Goal: Task Accomplishment & Management: Complete application form

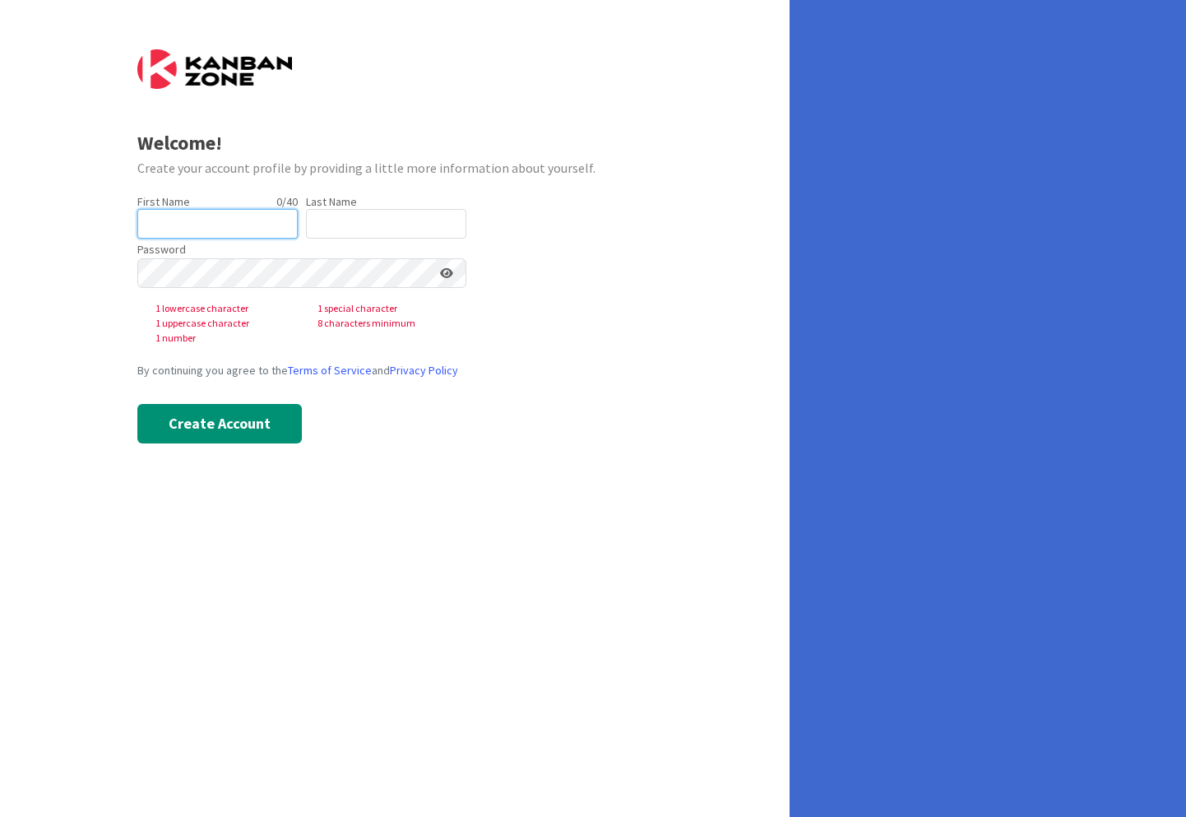
click at [235, 219] on input "text" at bounding box center [217, 224] width 160 height 30
type input "M"
type input "[PERSON_NAME]"
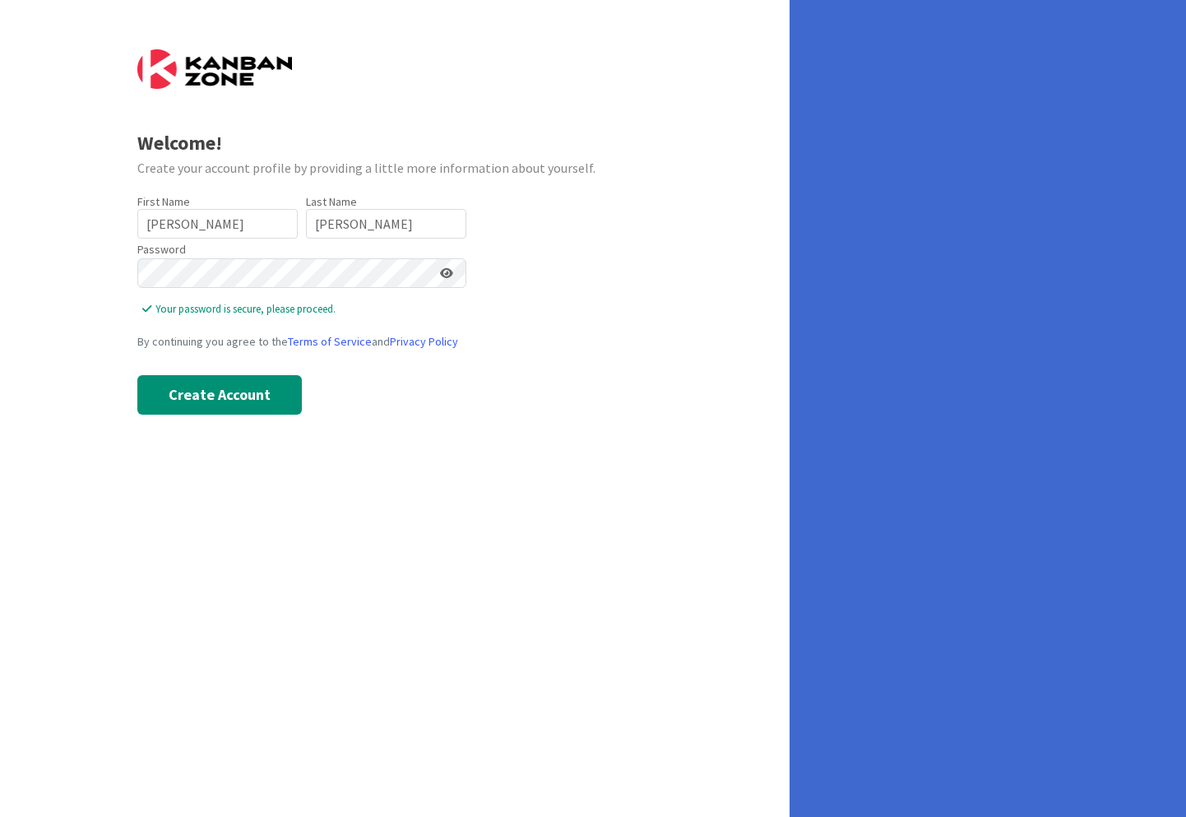
click at [446, 272] on icon at bounding box center [446, 273] width 13 height 12
click at [233, 396] on button "Create Account" at bounding box center [219, 394] width 165 height 39
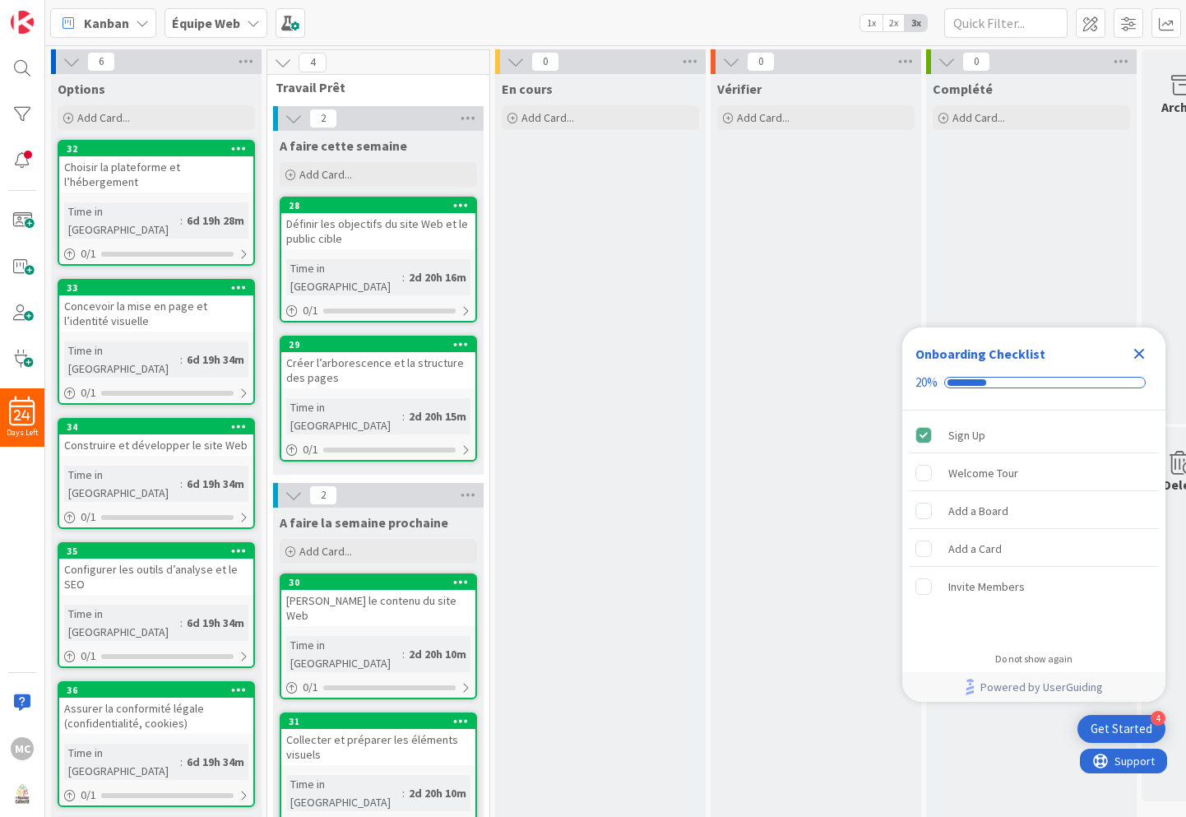
click at [253, 23] on icon at bounding box center [253, 22] width 13 height 13
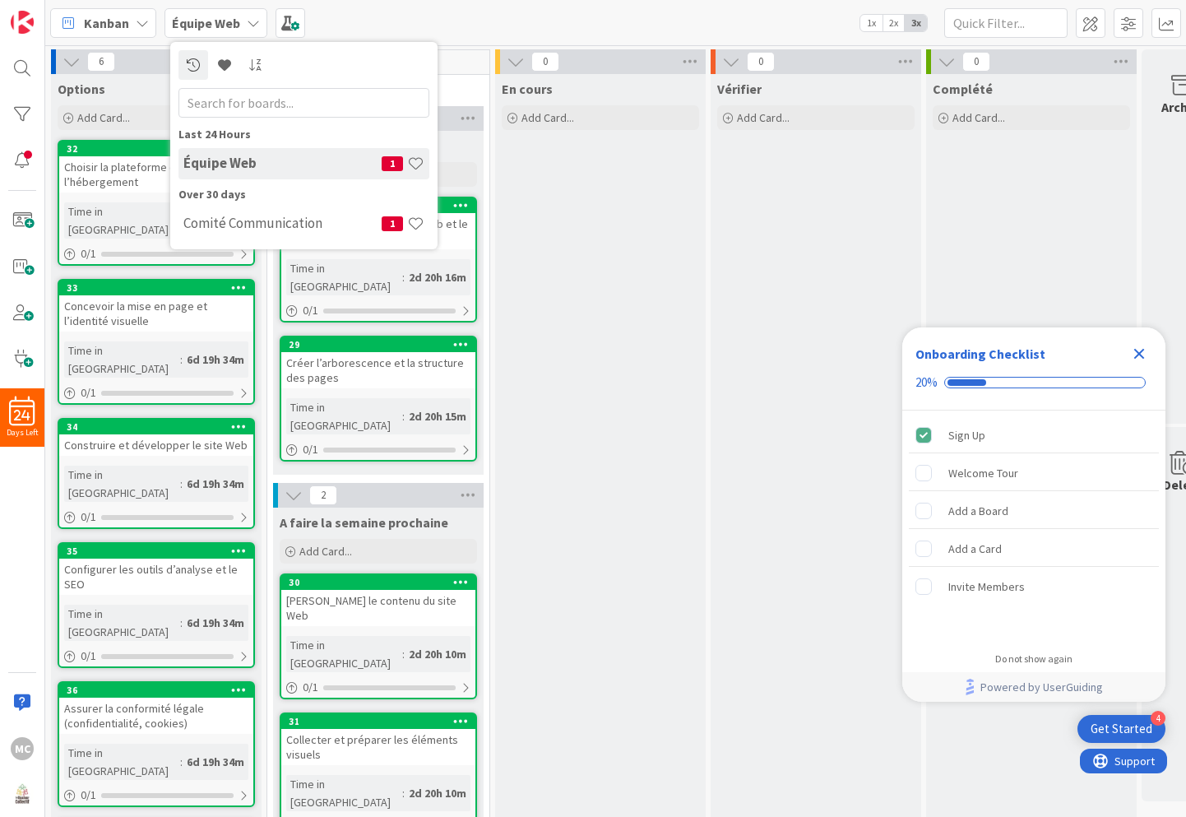
click at [220, 27] on b "Équipe Web" at bounding box center [206, 23] width 68 height 16
